Goal: Transaction & Acquisition: Purchase product/service

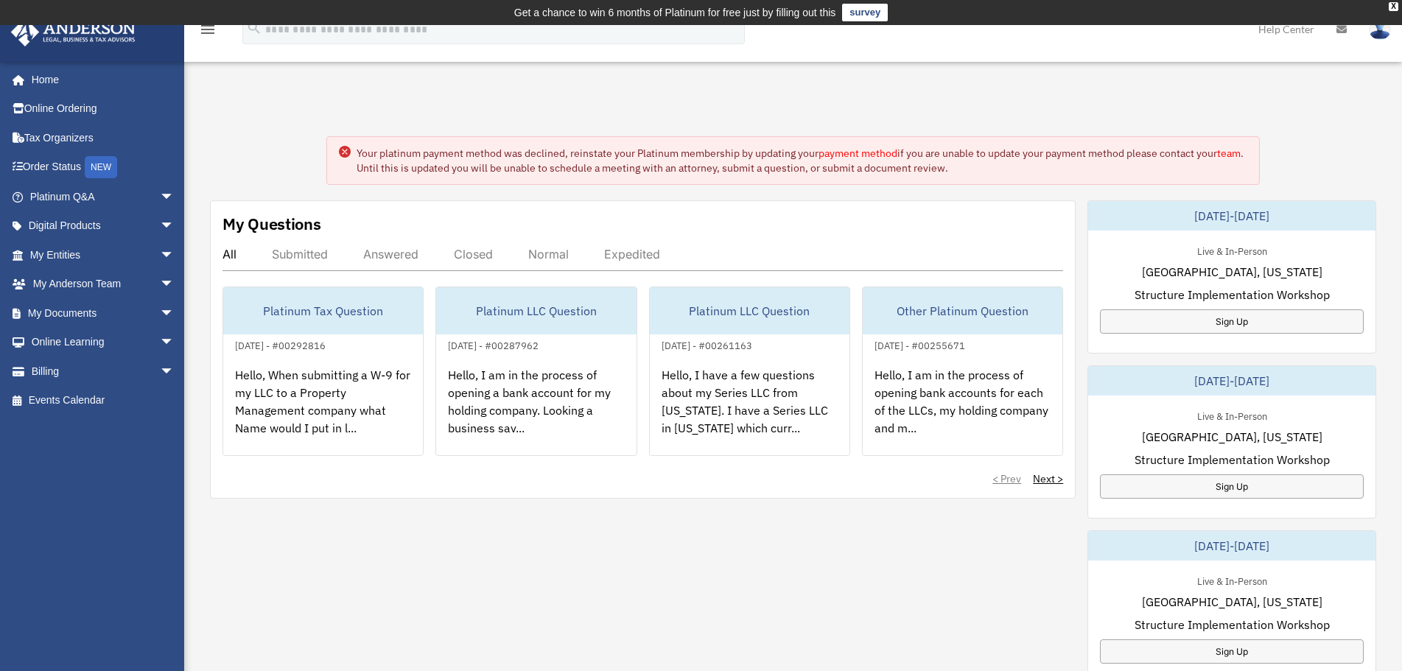
click at [857, 154] on link "payment method" at bounding box center [857, 153] width 79 height 13
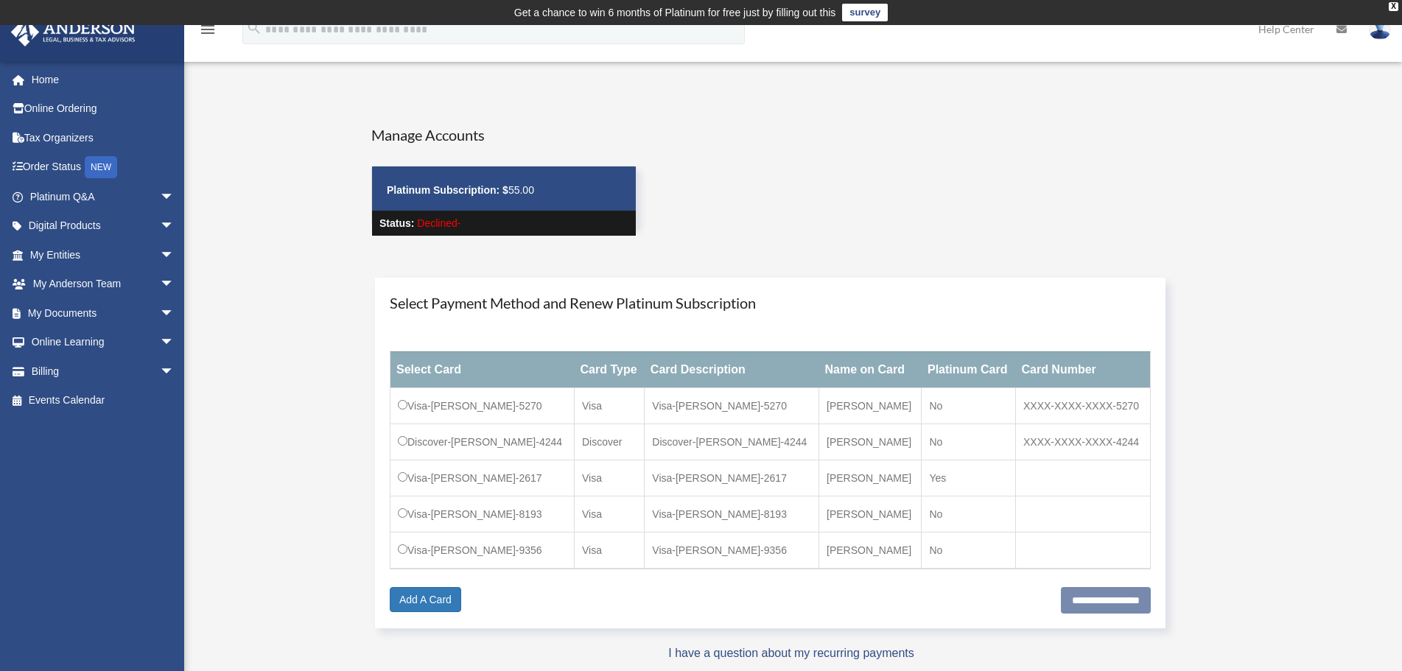
drag, startPoint x: 972, startPoint y: 130, endPoint x: 1008, endPoint y: 106, distance: 42.5
click at [972, 130] on div "Manage Accounts Platinum Subscription: $ 55.00 Status: Declined-" at bounding box center [791, 193] width 862 height 138
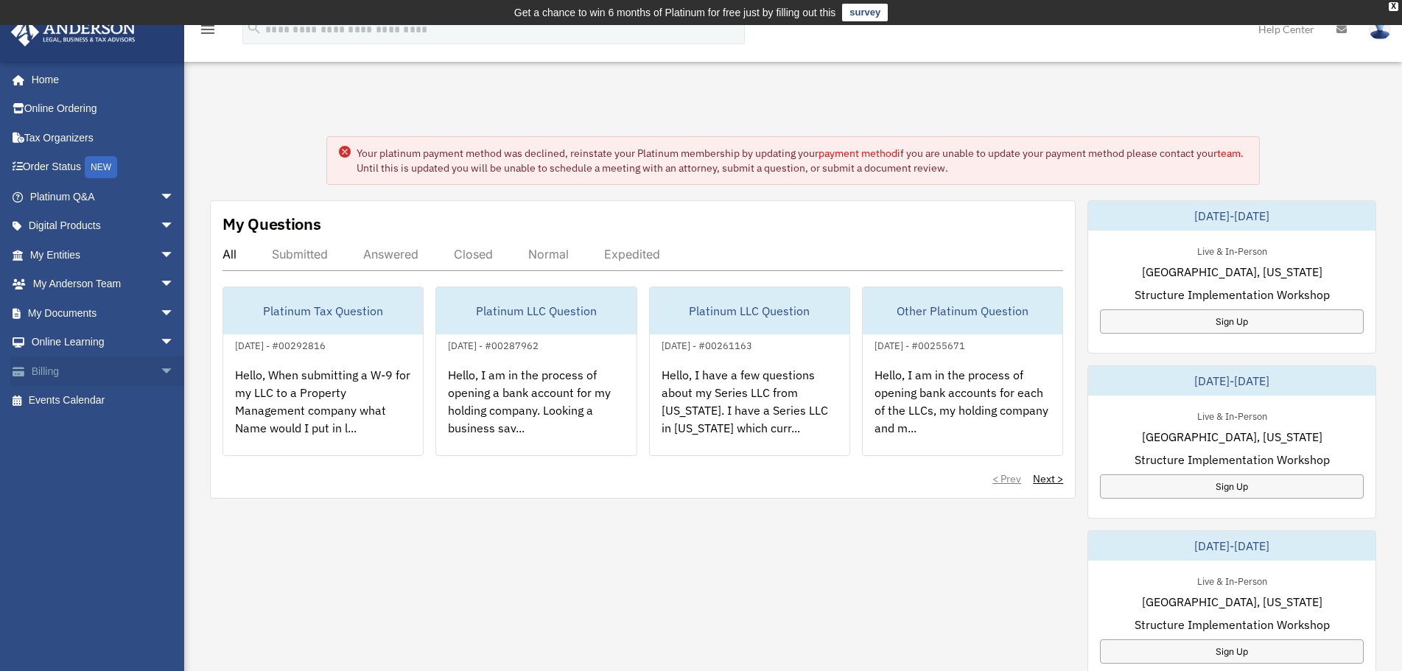
click at [43, 365] on link "Billing arrow_drop_down" at bounding box center [103, 370] width 186 height 29
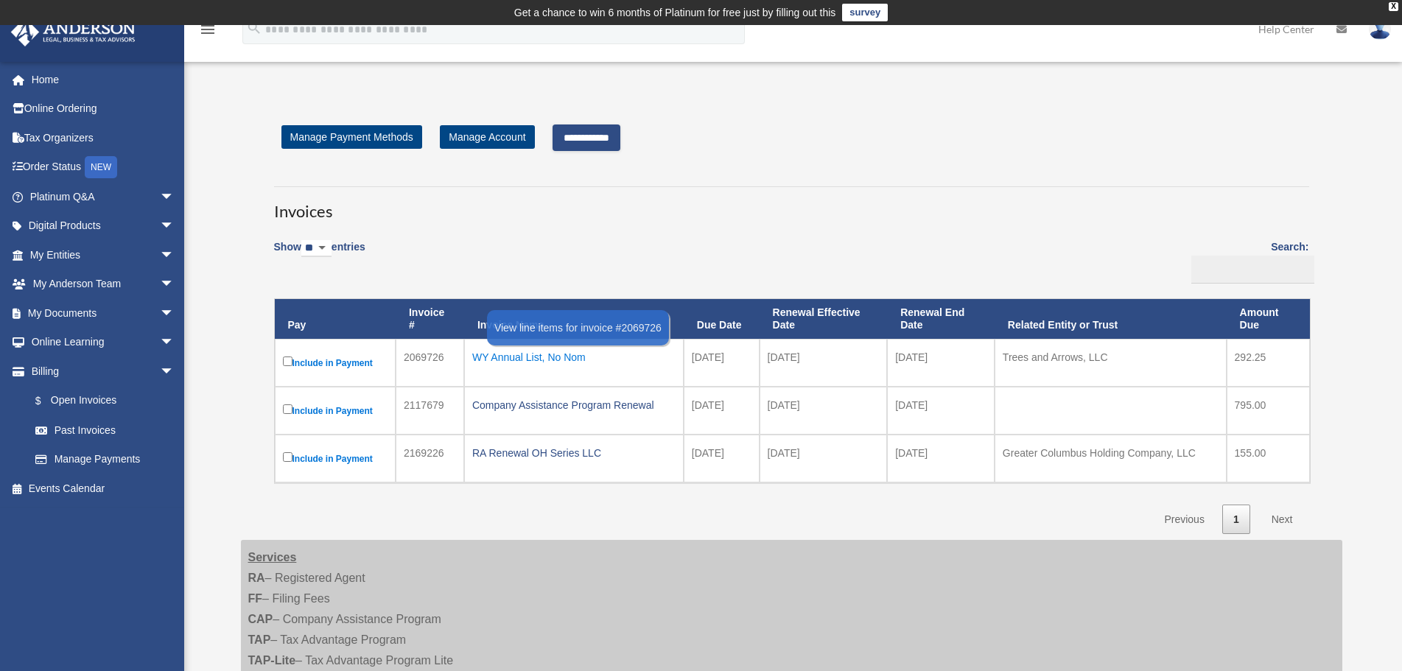
click at [531, 359] on div "WY Annual List, No Nom" at bounding box center [573, 357] width 203 height 21
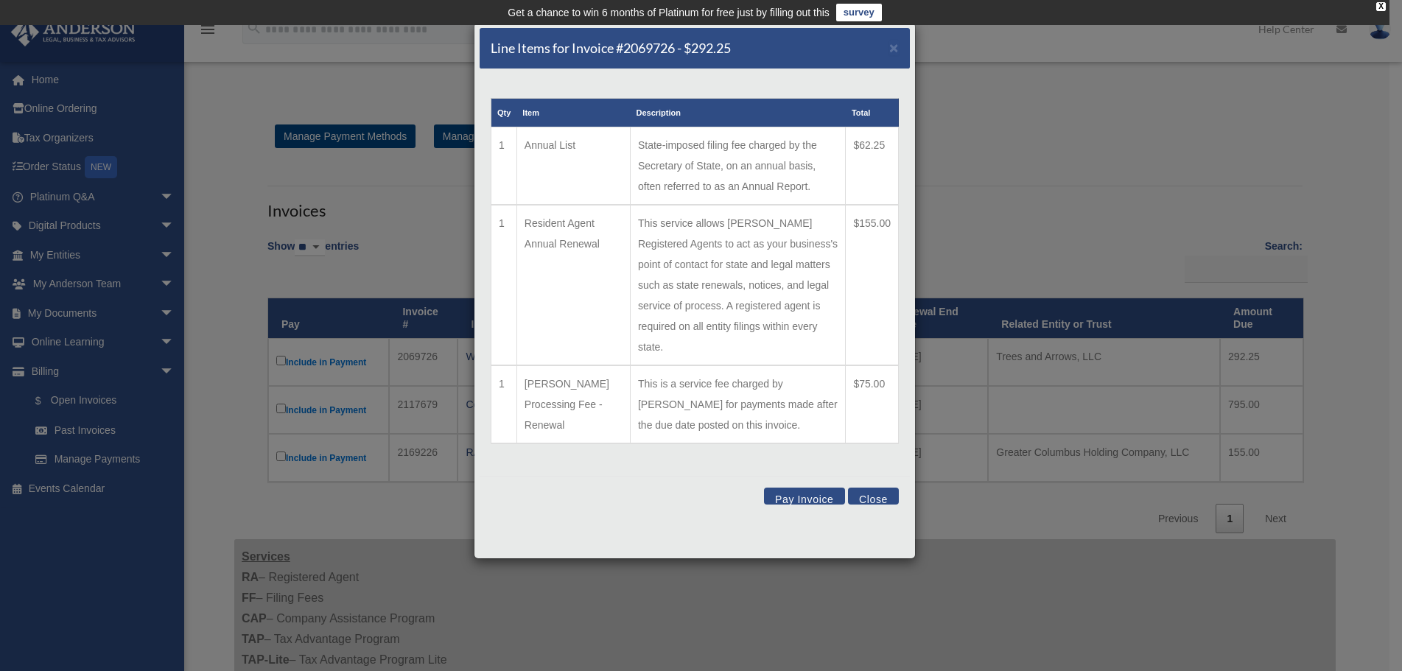
click at [873, 488] on button "Close" at bounding box center [873, 496] width 51 height 17
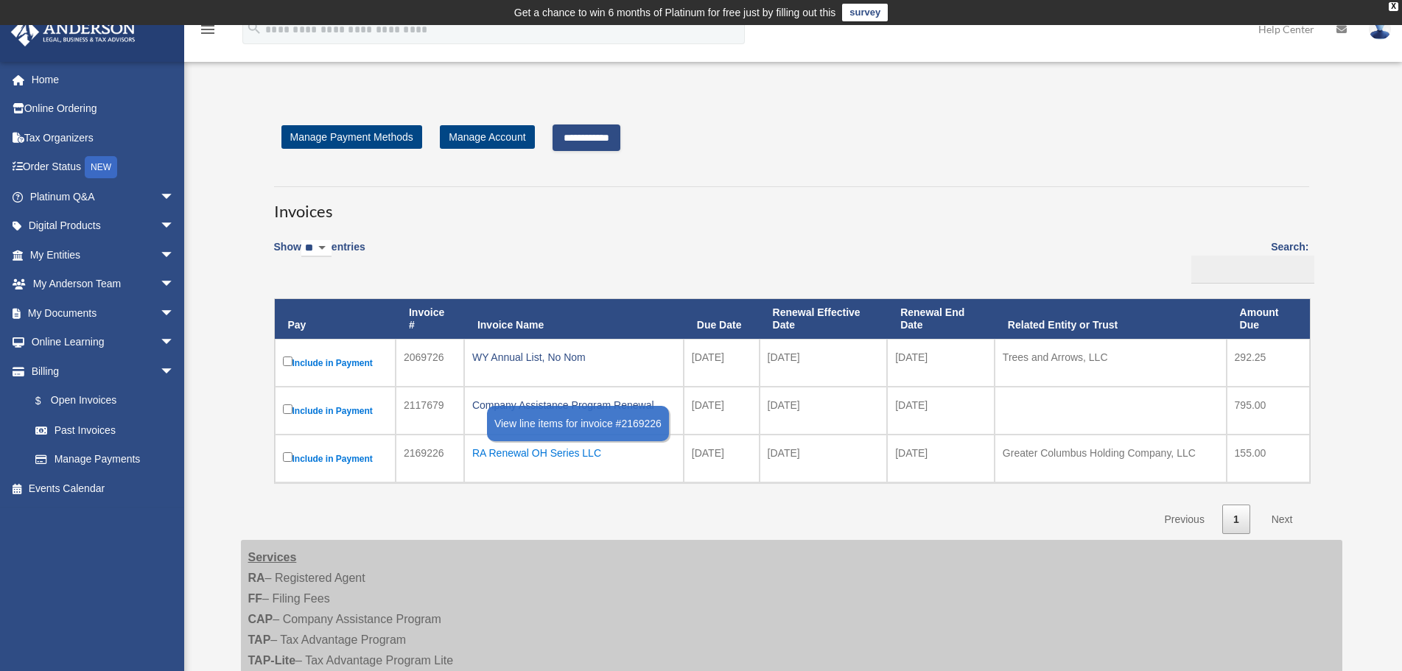
click at [499, 449] on div "RA Renewal OH Series LLC" at bounding box center [573, 453] width 203 height 21
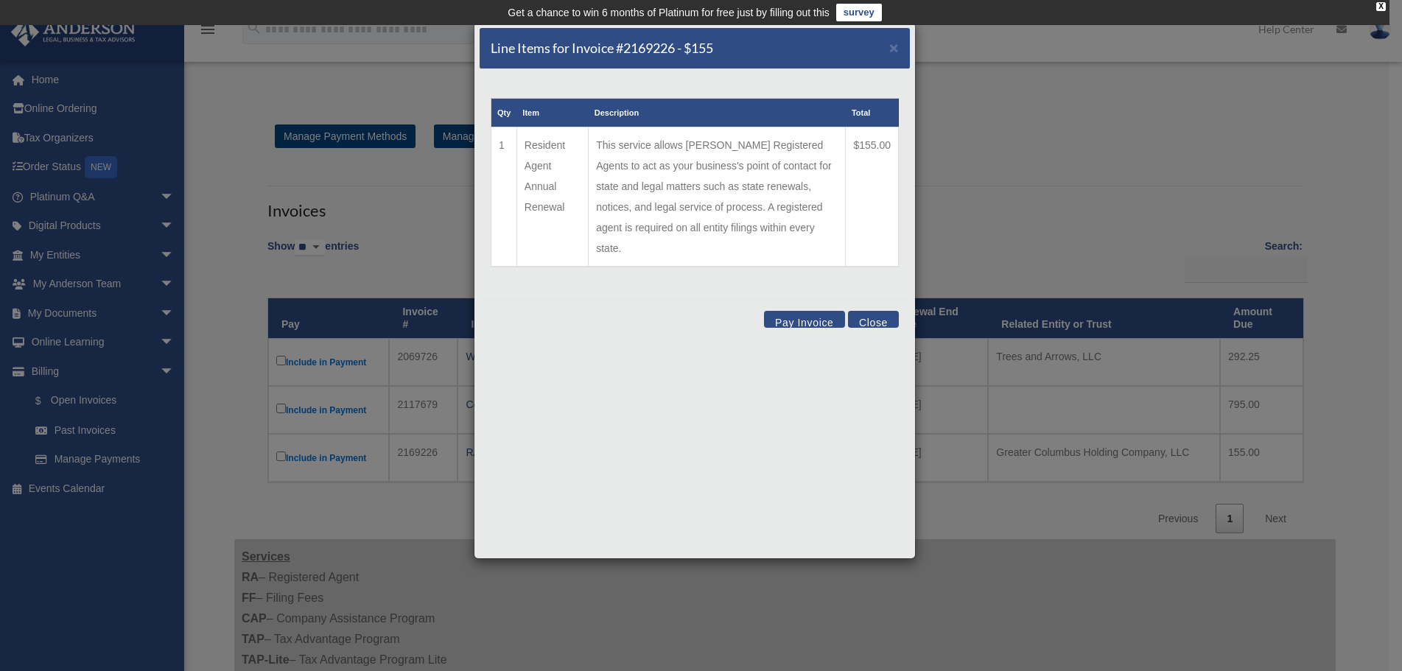
click at [877, 311] on button "Close" at bounding box center [873, 319] width 51 height 17
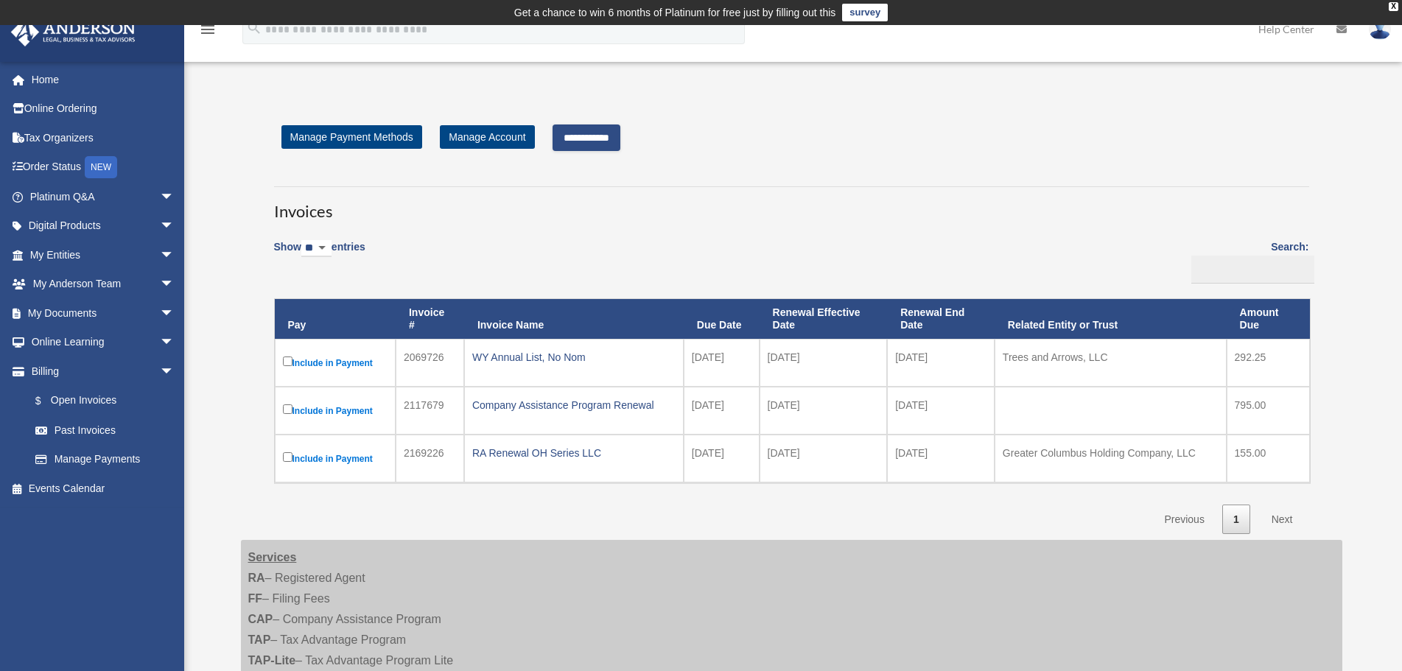
click at [604, 136] on input "**********" at bounding box center [586, 137] width 68 height 27
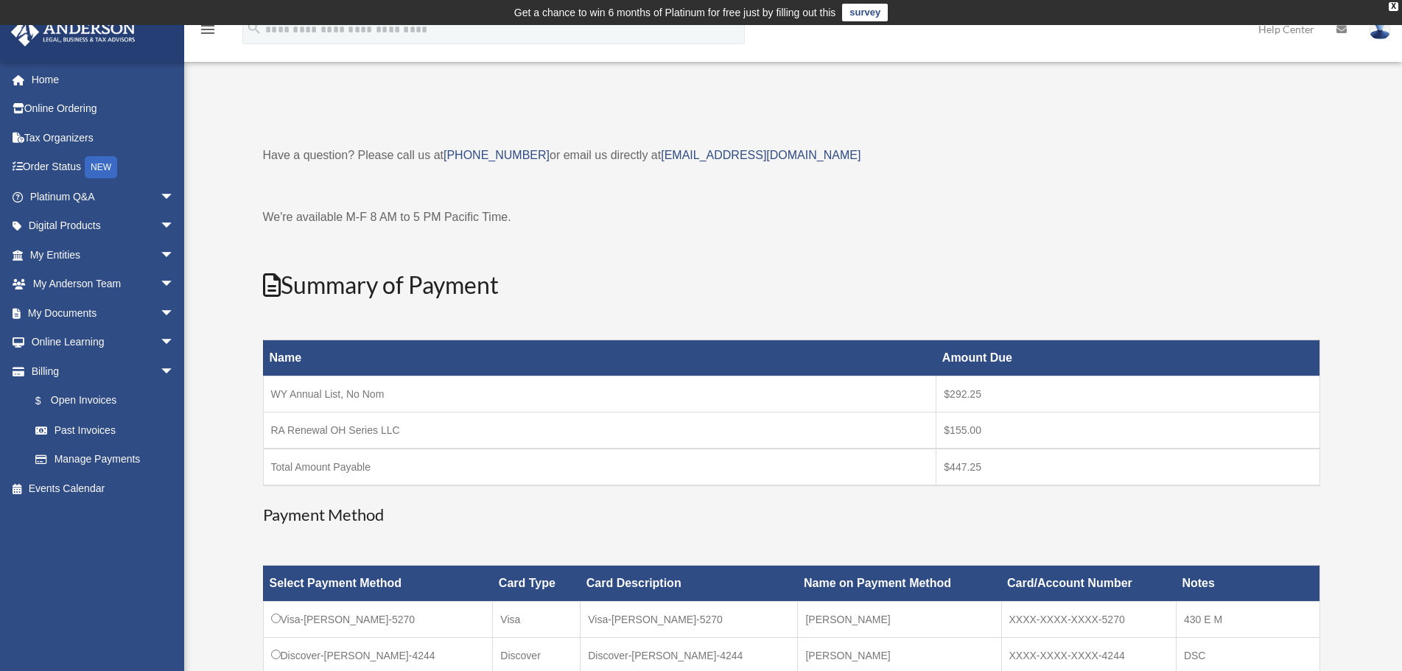
scroll to position [393, 0]
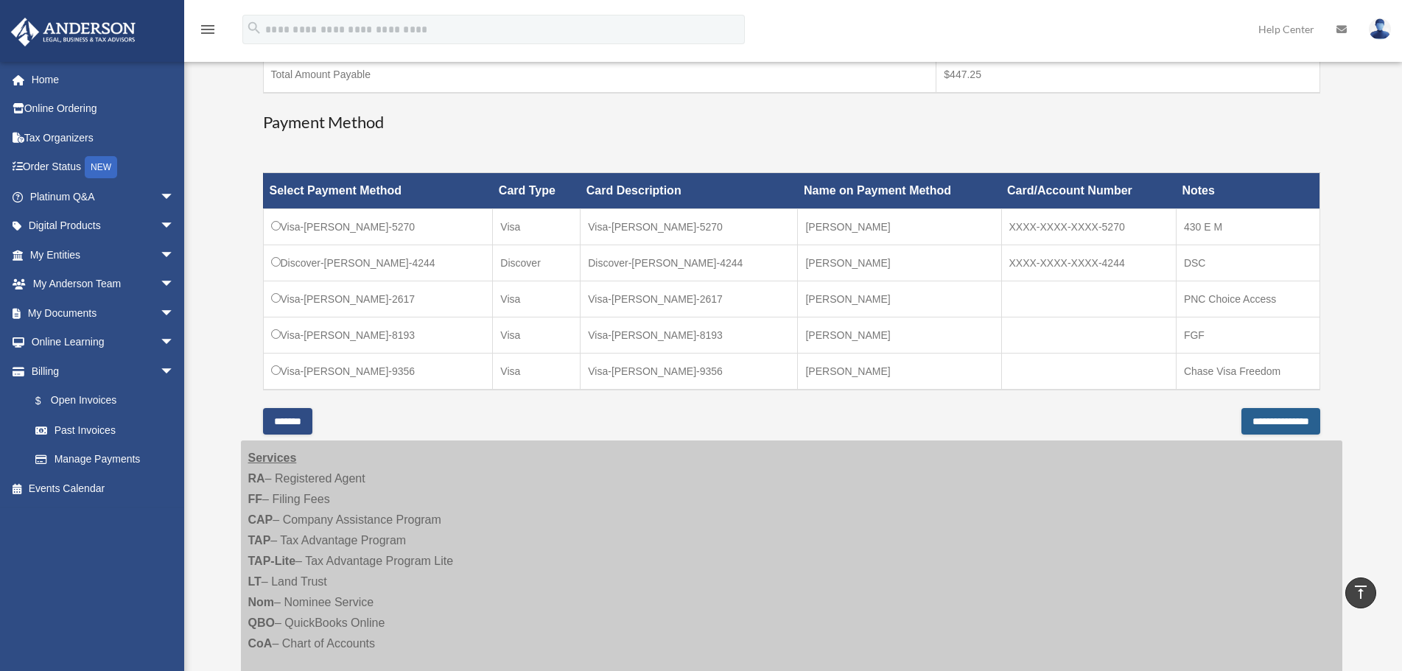
click at [1248, 418] on input "**********" at bounding box center [1280, 421] width 79 height 27
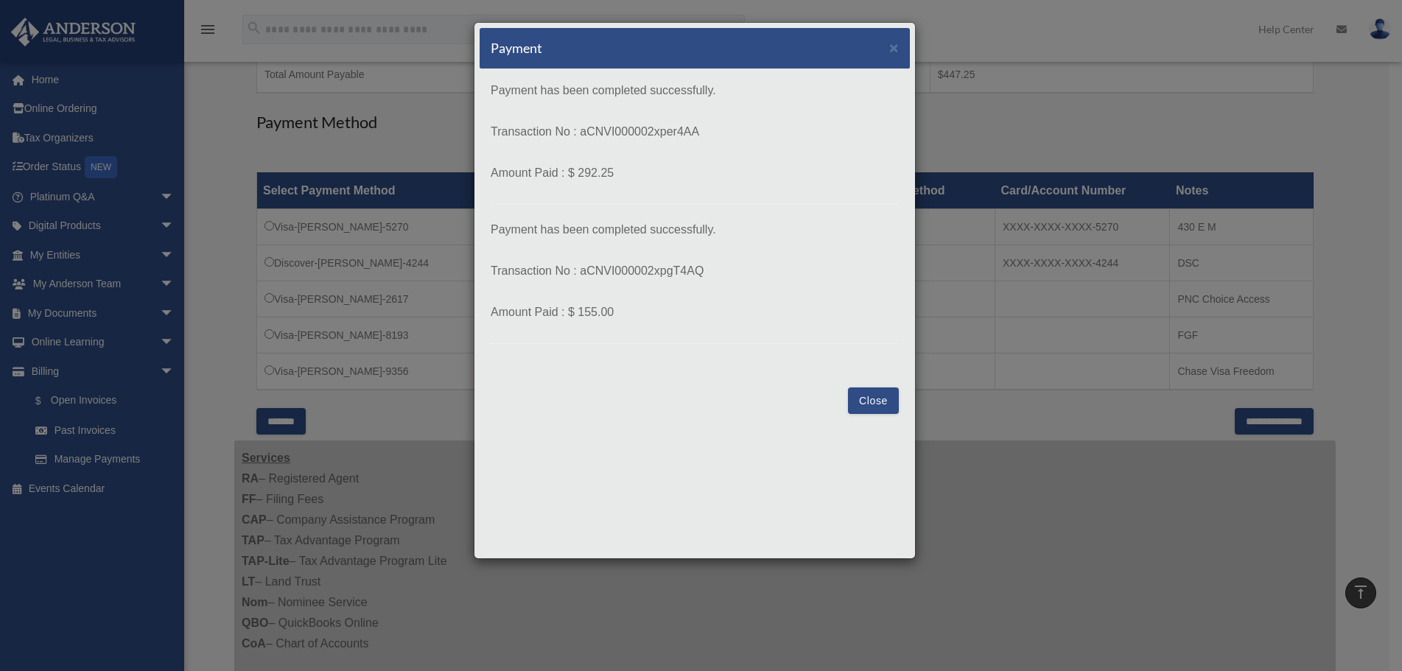
click at [864, 398] on button "Close" at bounding box center [873, 400] width 51 height 27
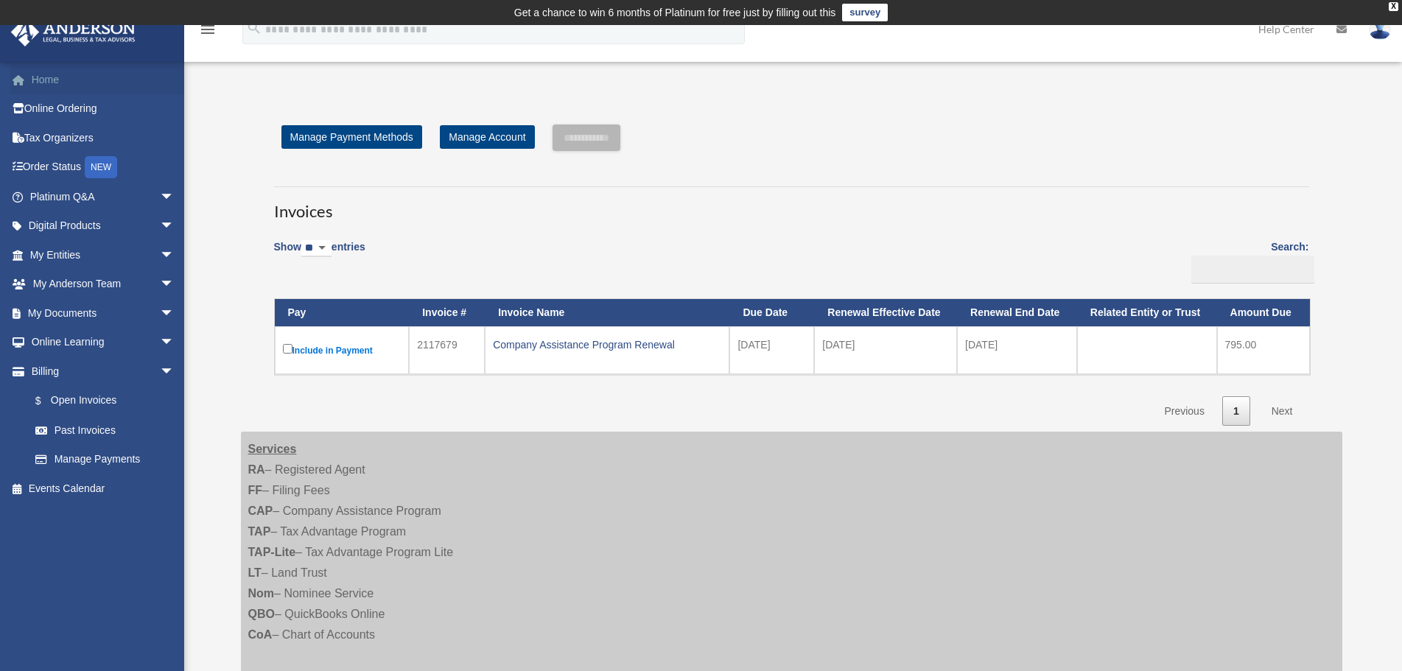
click at [57, 89] on link "Home" at bounding box center [103, 79] width 186 height 29
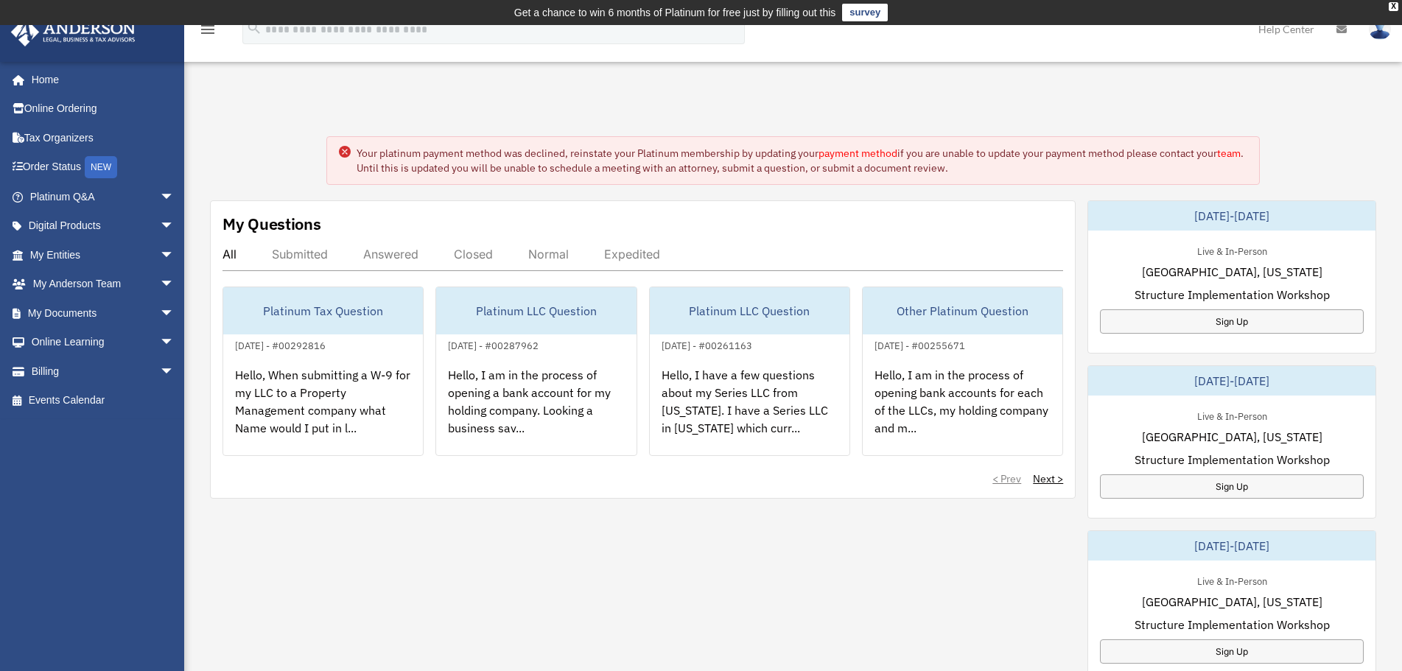
click at [848, 150] on link "payment method" at bounding box center [857, 153] width 79 height 13
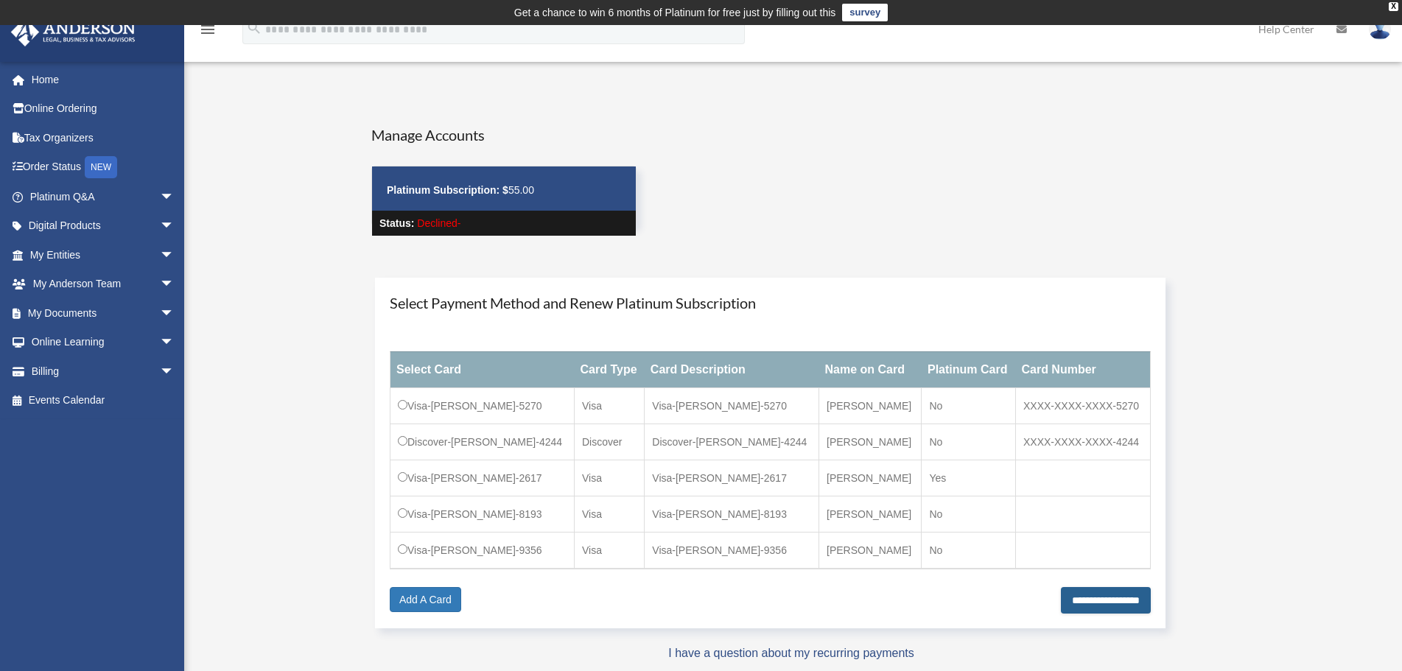
click at [1094, 599] on input "**********" at bounding box center [1106, 600] width 90 height 27
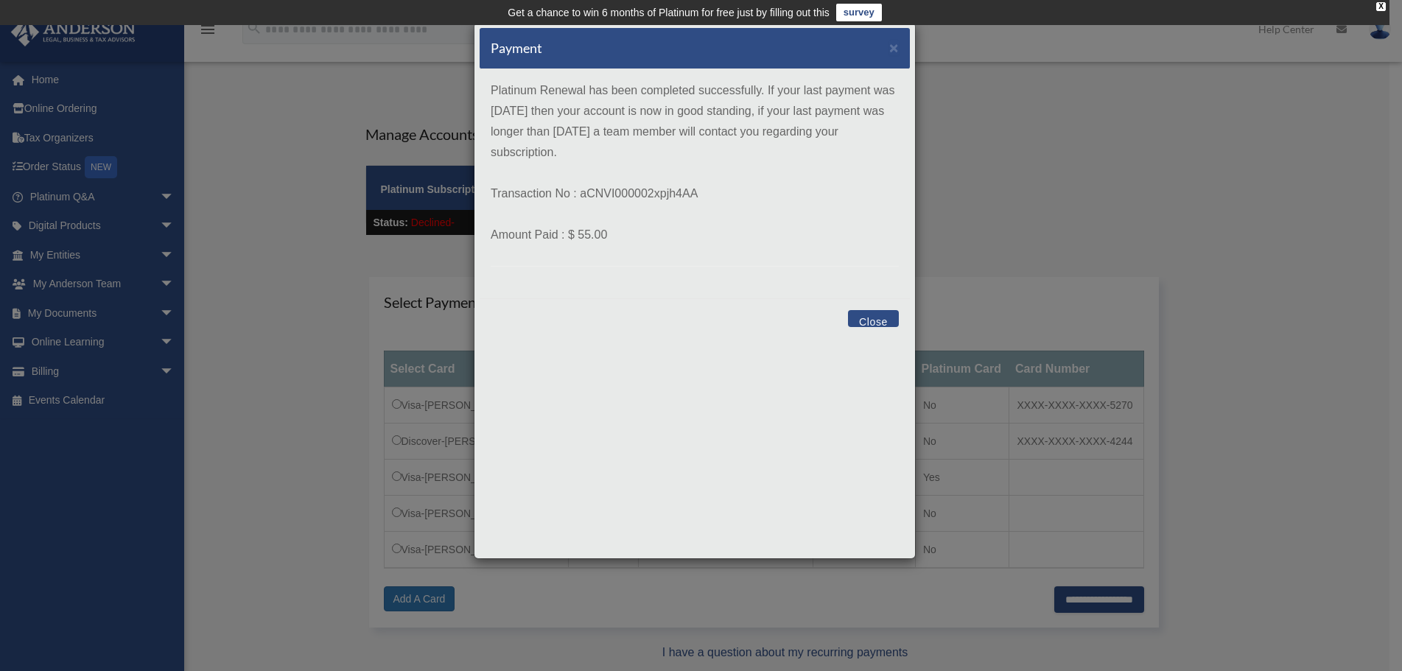
click at [876, 312] on button "Close" at bounding box center [873, 318] width 51 height 17
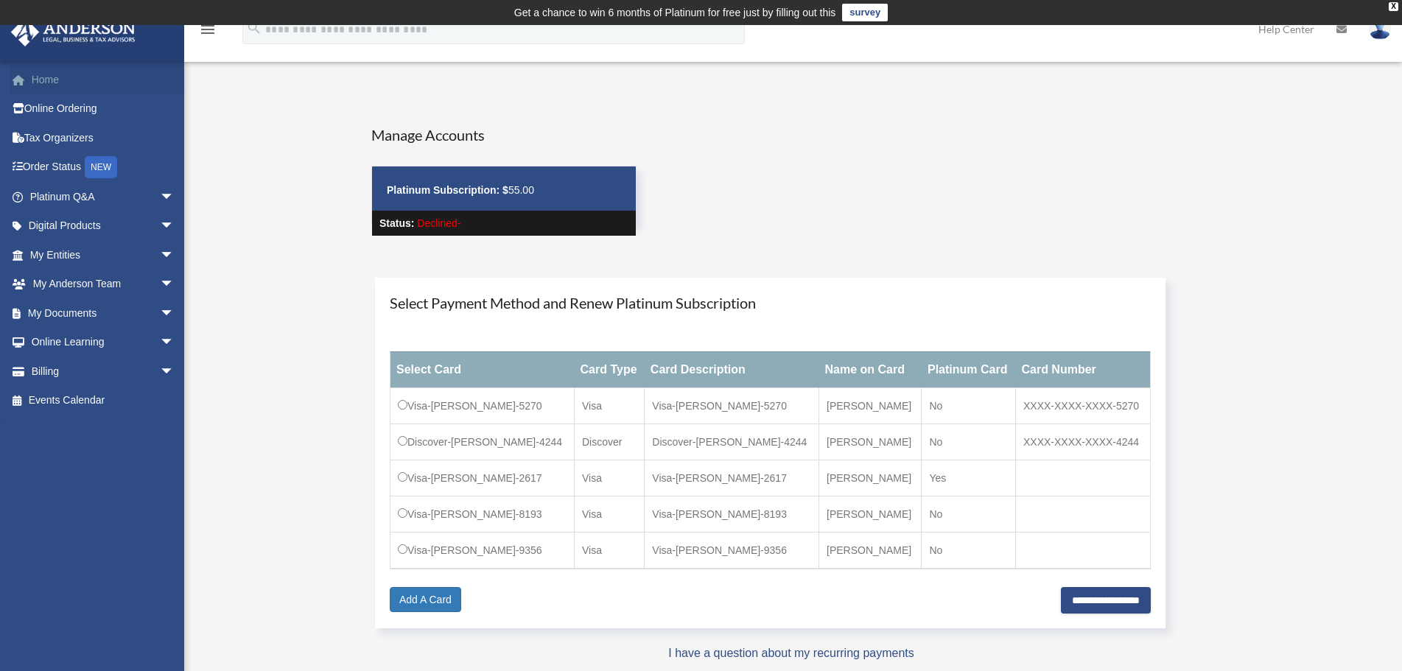
click at [46, 82] on link "Home" at bounding box center [103, 79] width 186 height 29
